Goal: Check status: Check status

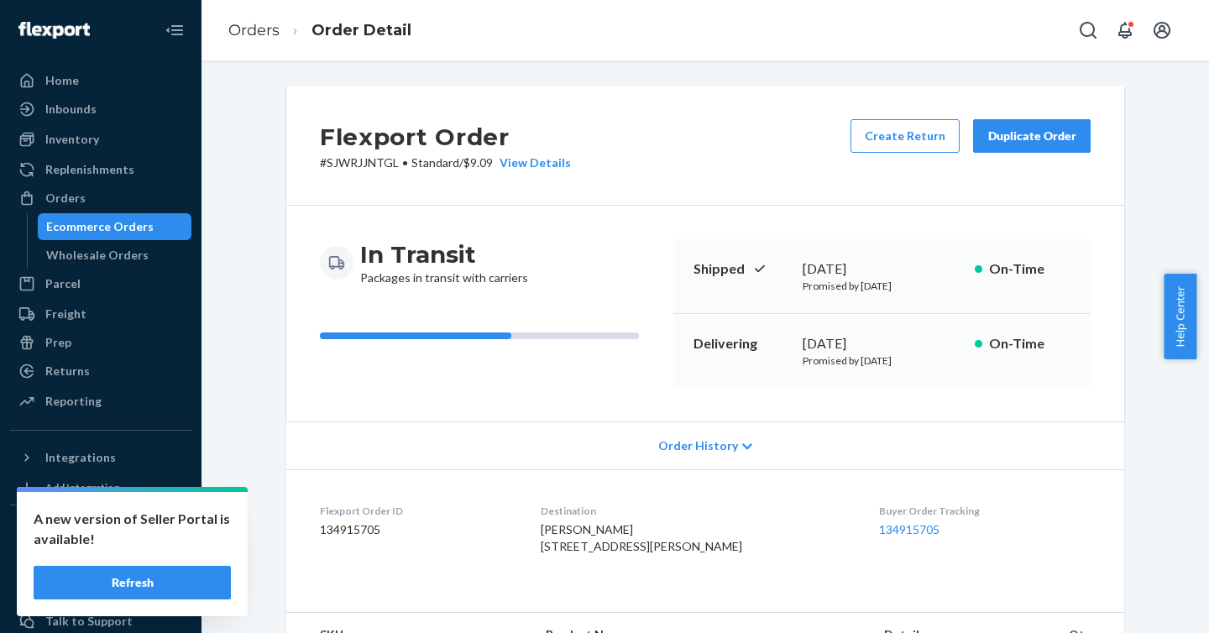
scroll to position [28, 0]
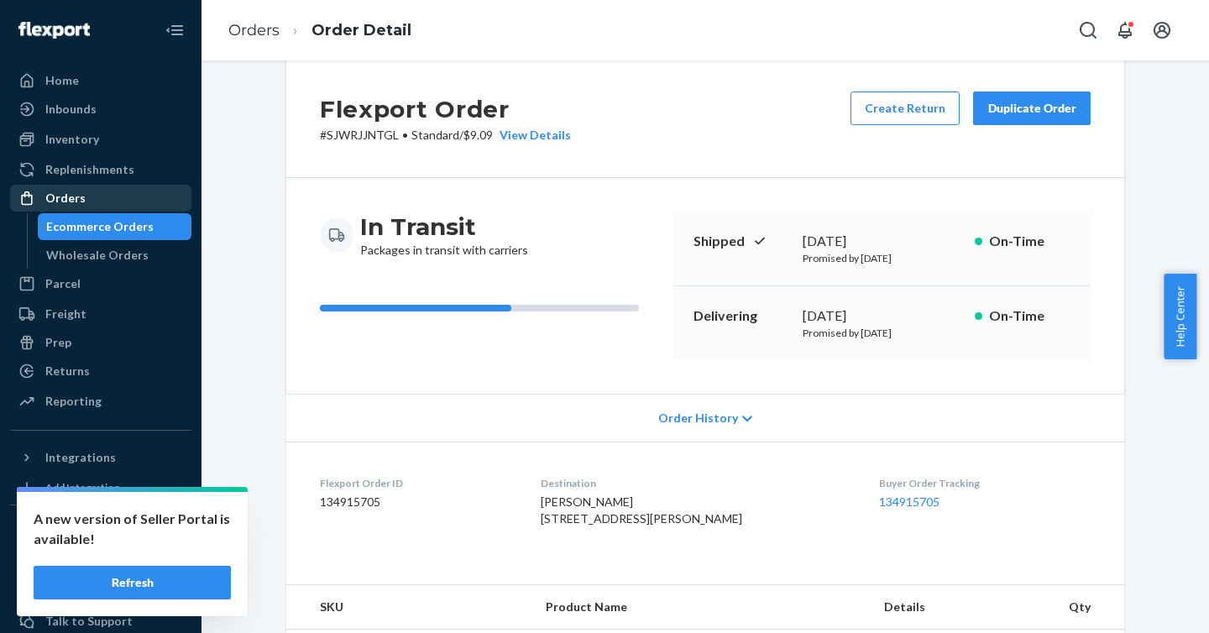
drag, startPoint x: 71, startPoint y: 188, endPoint x: 81, endPoint y: 189, distance: 10.1
click at [71, 188] on div "Orders" at bounding box center [101, 198] width 178 height 24
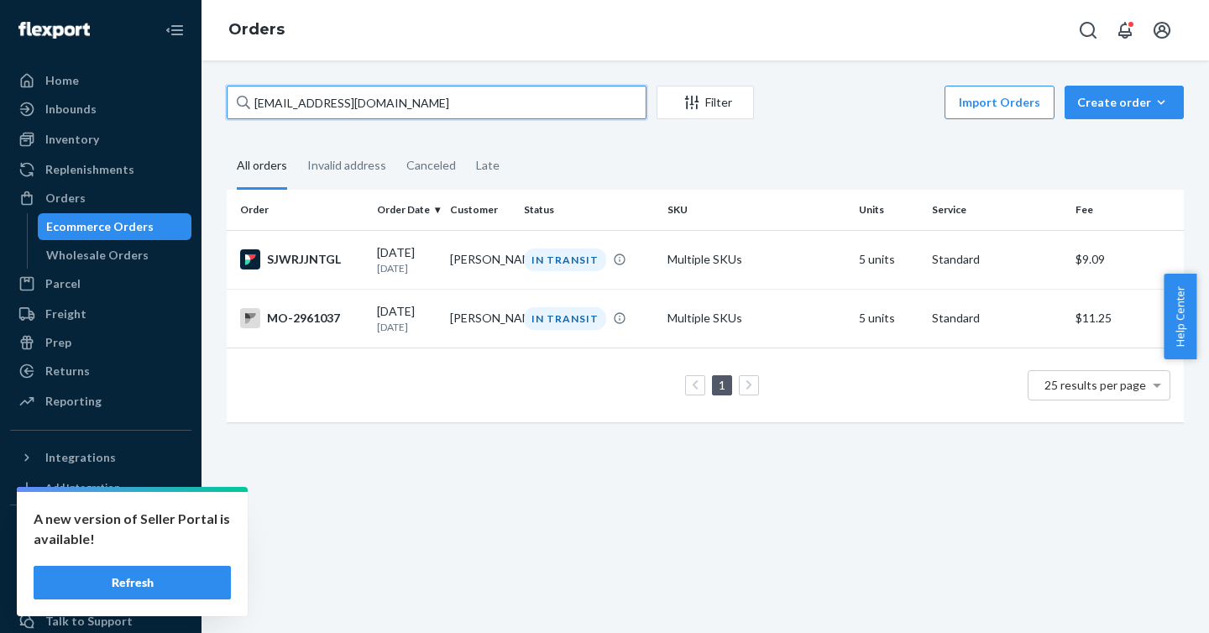
drag, startPoint x: 529, startPoint y: 107, endPoint x: 203, endPoint y: 95, distance: 325.9
click at [203, 94] on div "[EMAIL_ADDRESS][DOMAIN_NAME] Filter Import Orders Create order Ecommerce order …" at bounding box center [704, 346] width 1007 height 573
paste input "2899536"
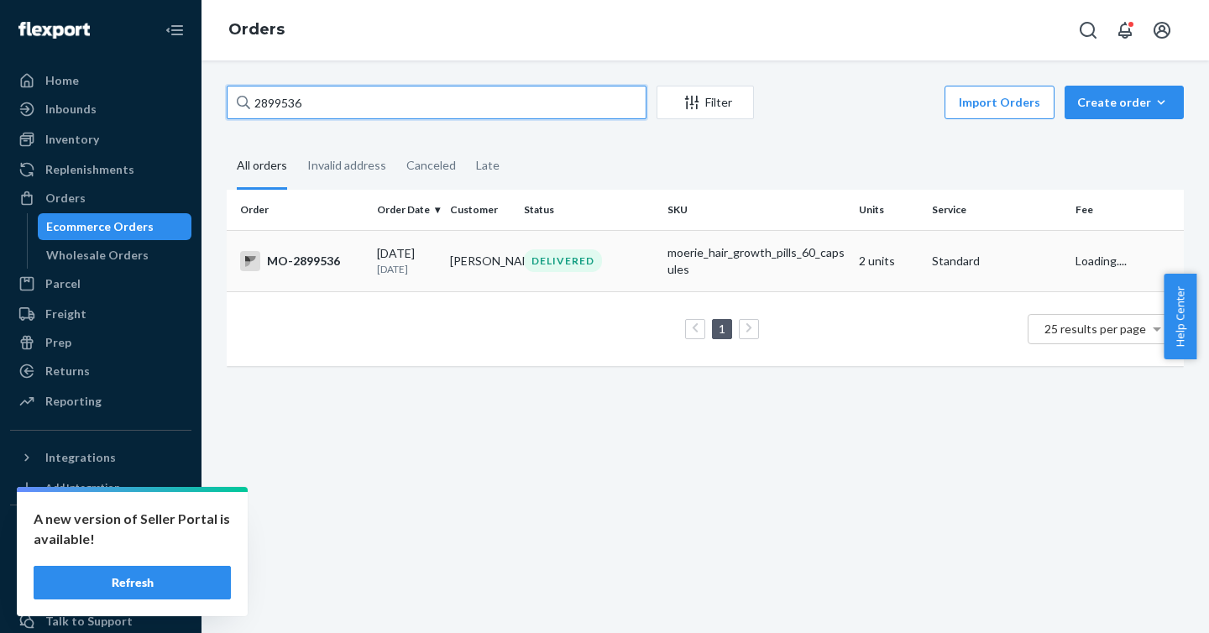
type input "2899536"
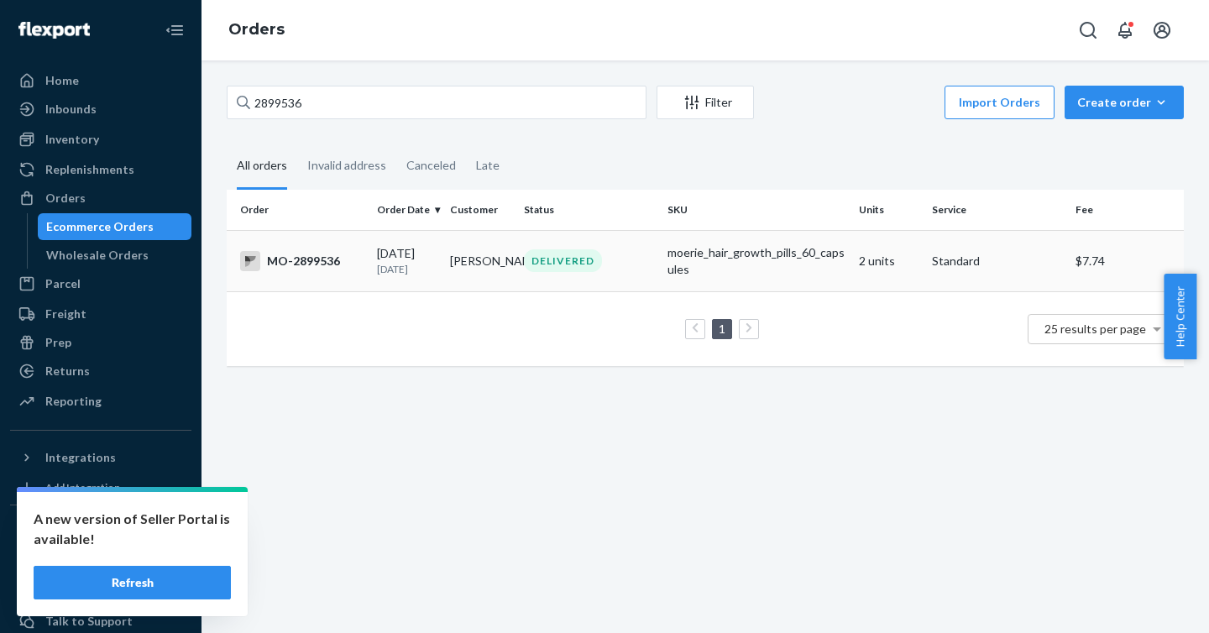
click at [300, 256] on div "MO-2899536" at bounding box center [301, 261] width 123 height 20
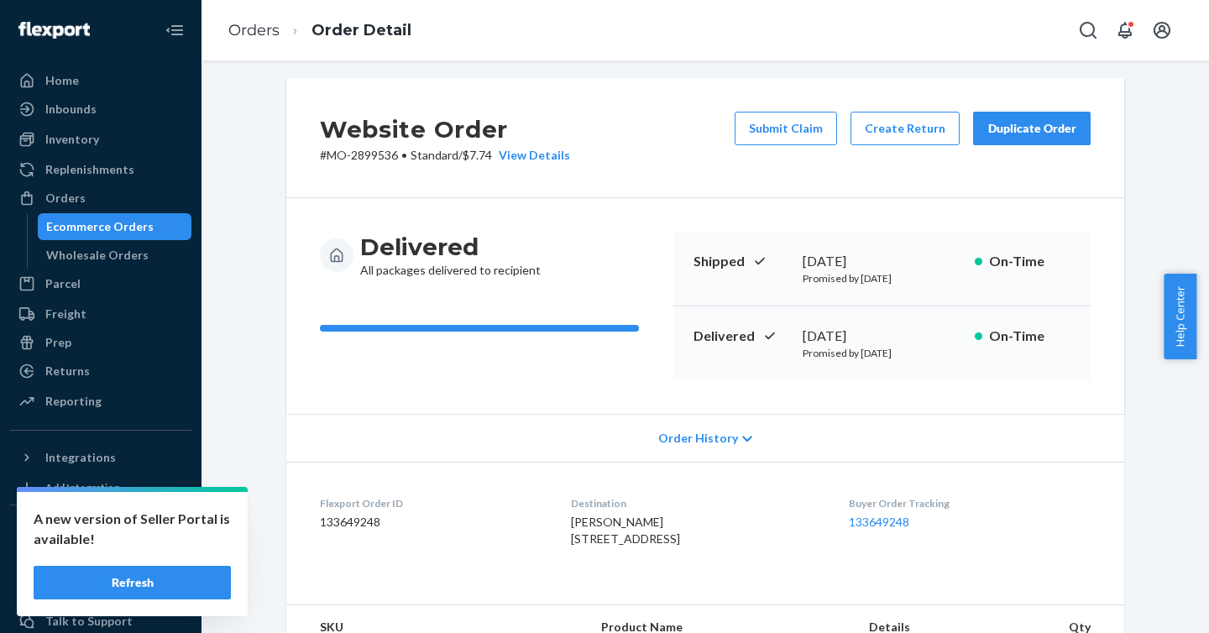
scroll to position [18, 0]
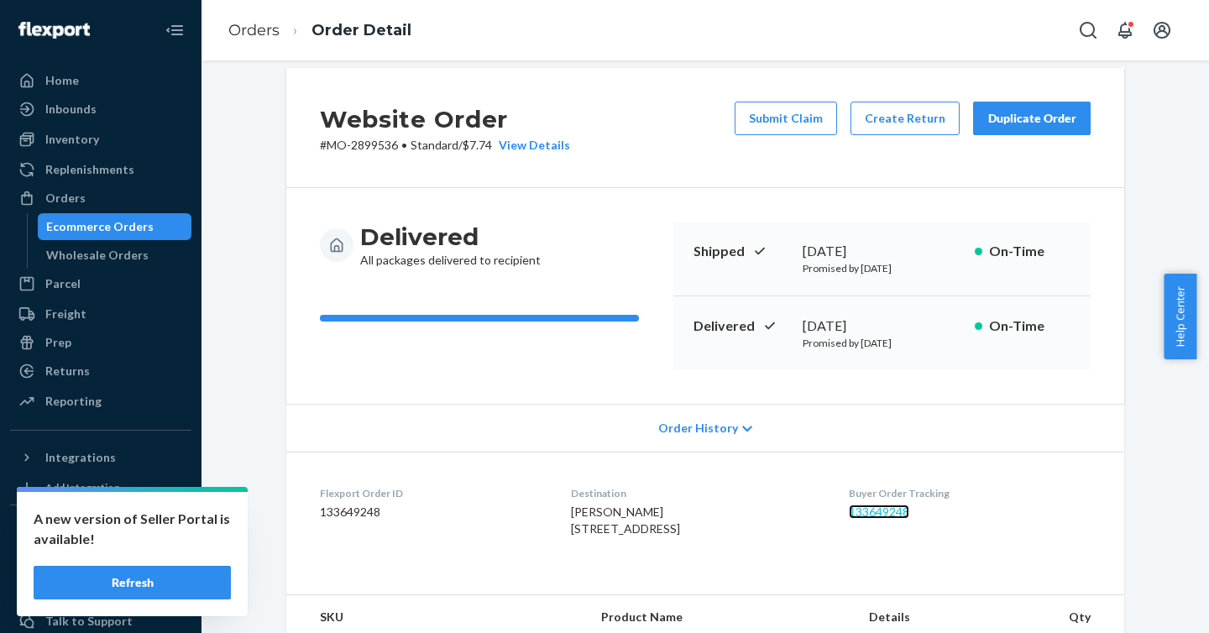
click at [882, 510] on link "133649248" at bounding box center [879, 512] width 60 height 14
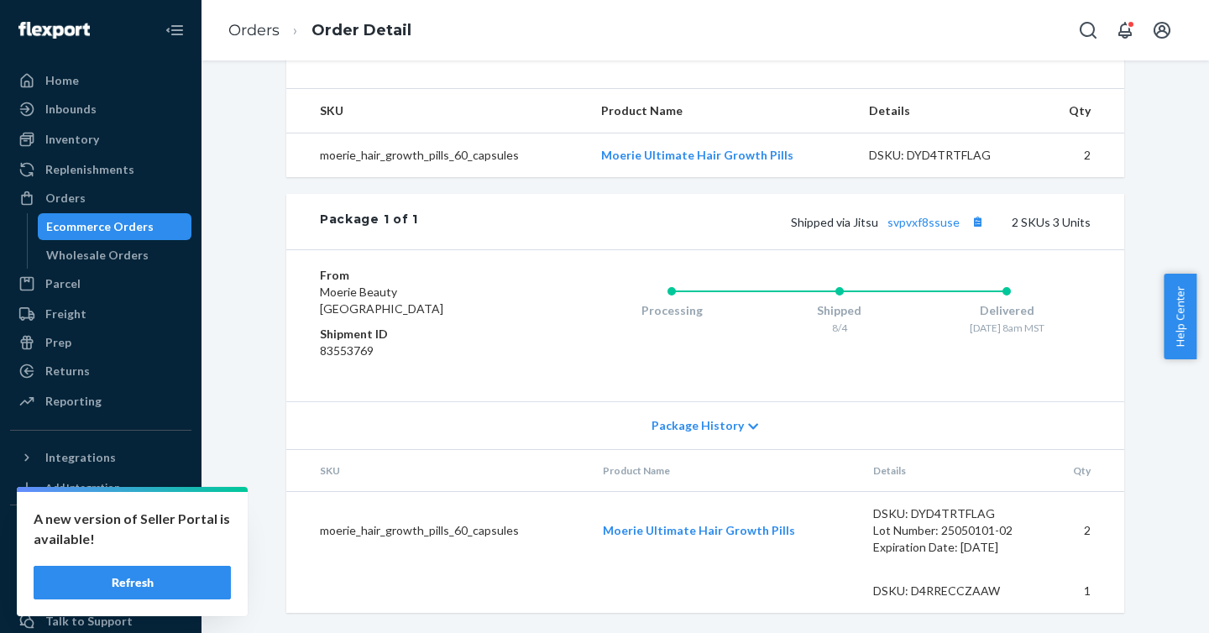
scroll to position [536, 0]
